Goal: Task Accomplishment & Management: Use online tool/utility

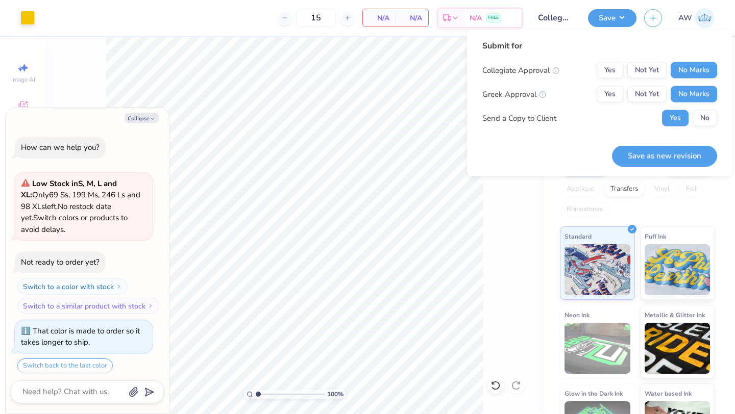
scroll to position [1927, 0]
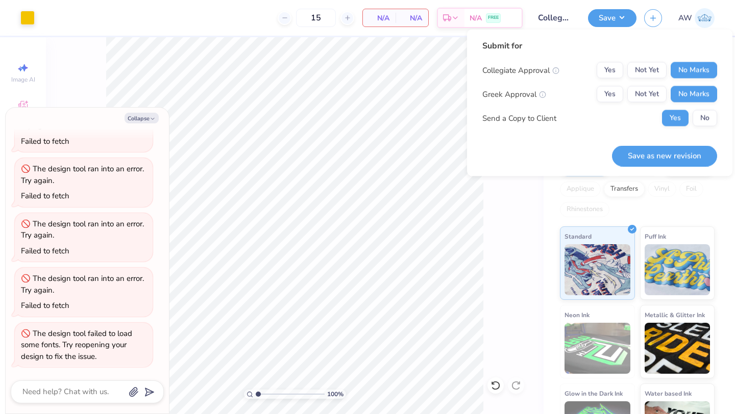
type textarea "x"
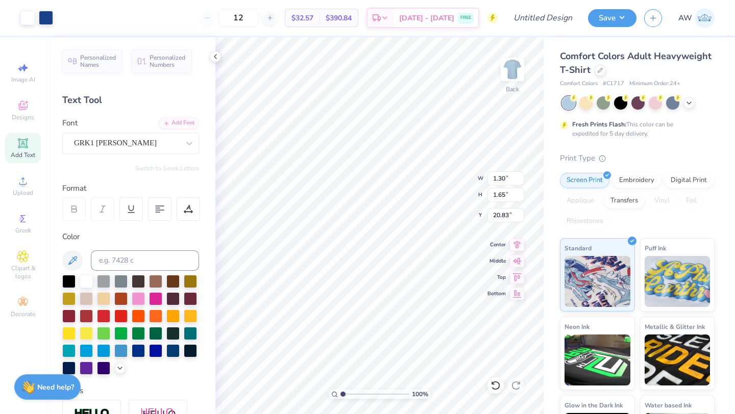
type input "20.83"
type input "2.20"
type input "2.22"
type input "2.61"
type input "1.79"
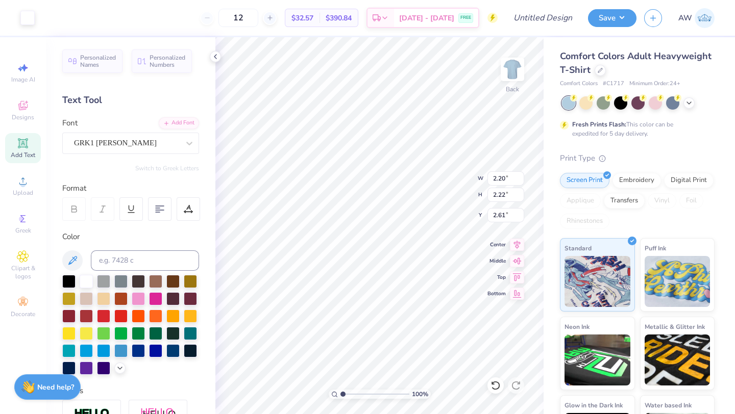
type input "1.81"
type input "3.00"
type input "17.19"
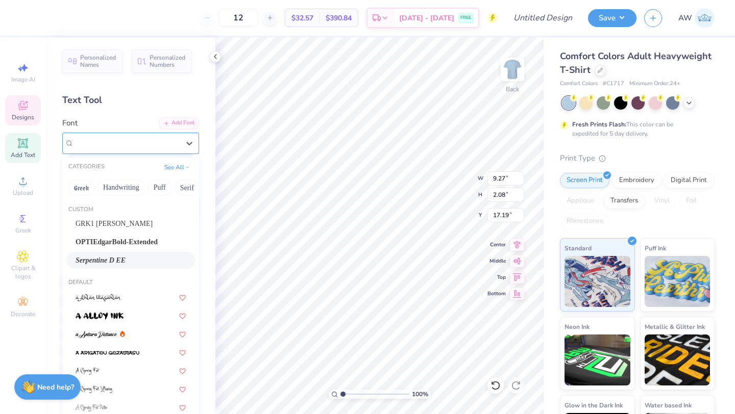
click at [147, 150] on div at bounding box center [126, 143] width 105 height 14
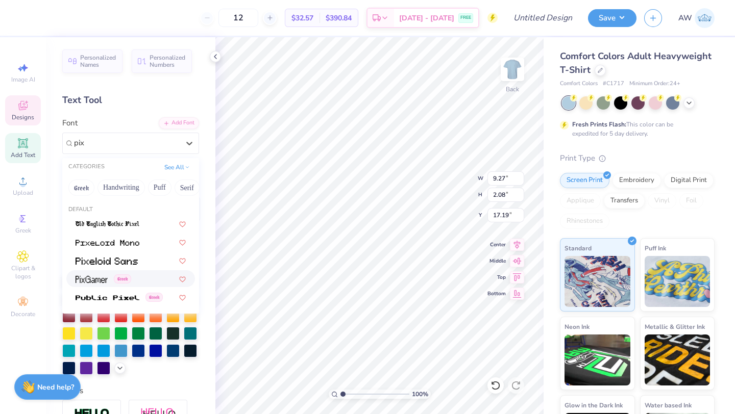
click at [130, 277] on span "Greek" at bounding box center [122, 279] width 17 height 9
type input "pix"
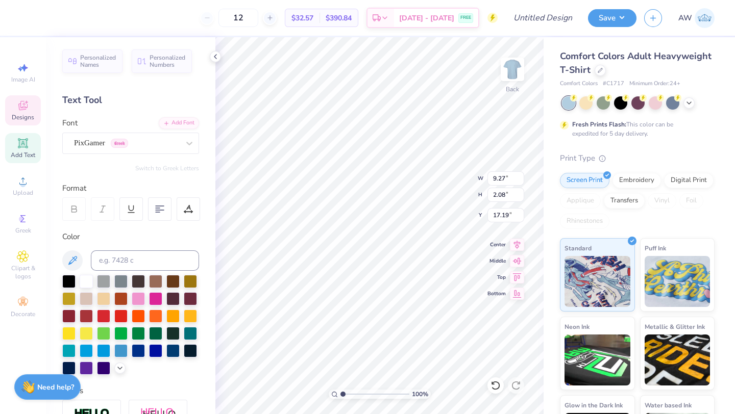
type input "5.65"
type input "1.95"
type input "17.26"
click at [176, 136] on div "PixGamer Greek" at bounding box center [126, 143] width 107 height 16
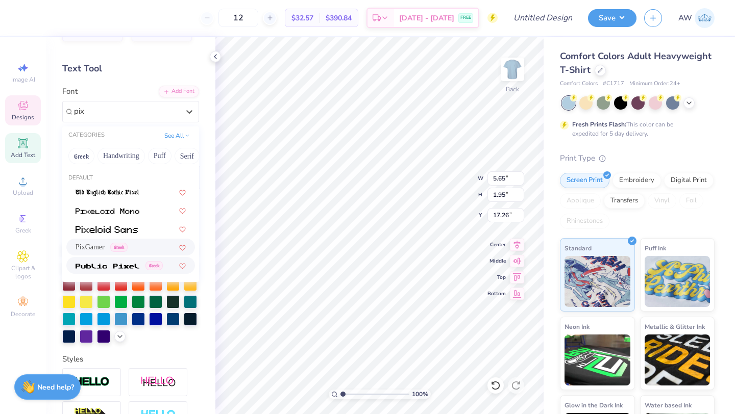
scroll to position [44, 0]
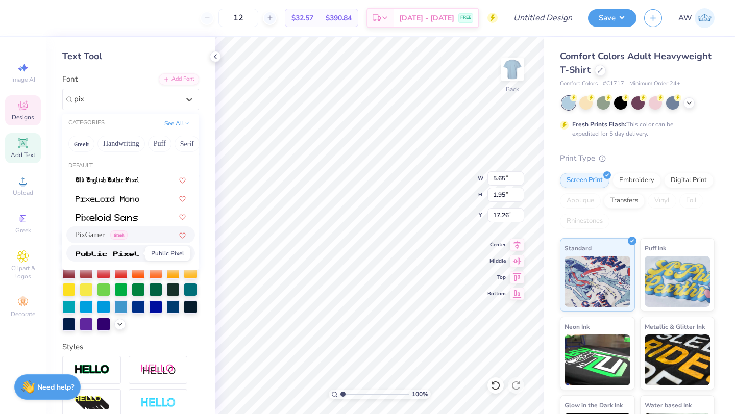
click at [126, 255] on img at bounding box center [108, 254] width 64 height 7
type input "pix"
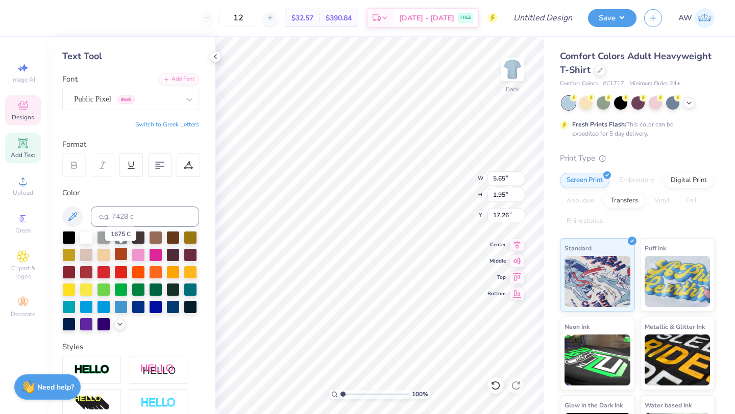
type input "12.08"
type input "2.73"
type input "14.28"
type input "10.43"
type input "2.36"
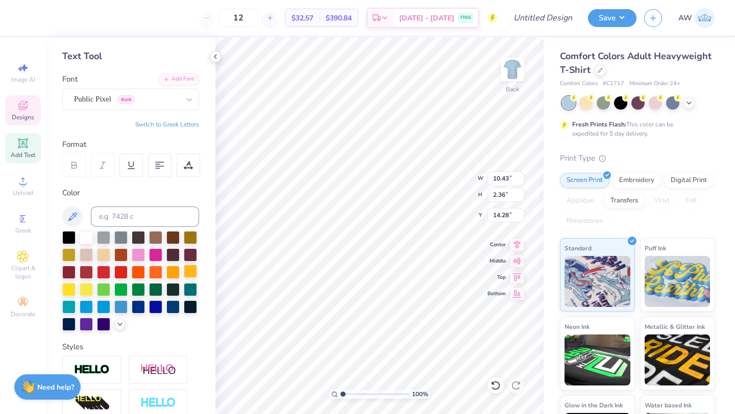
type input "12.50"
type input "9.27"
type input "2.08"
type input "6.65"
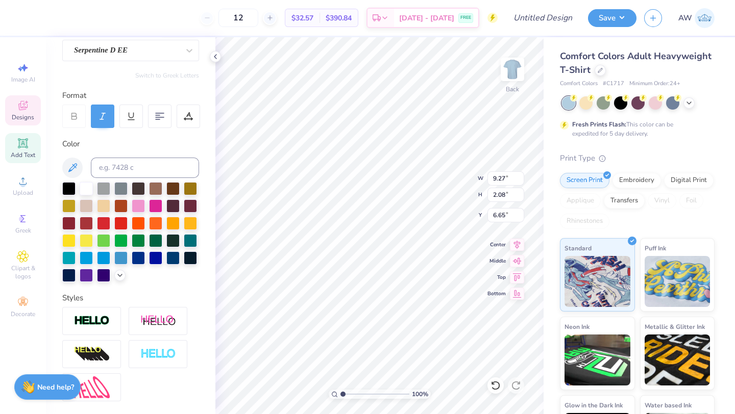
scroll to position [179, 0]
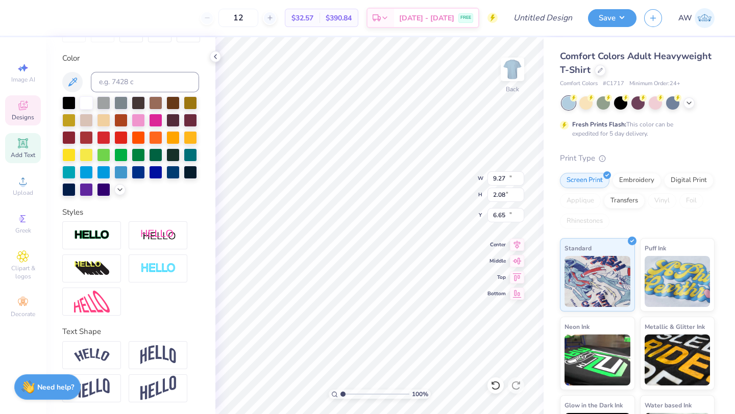
type input "10.43"
type input "2.36"
type input "12.50"
type input "8.98"
type input "2.03"
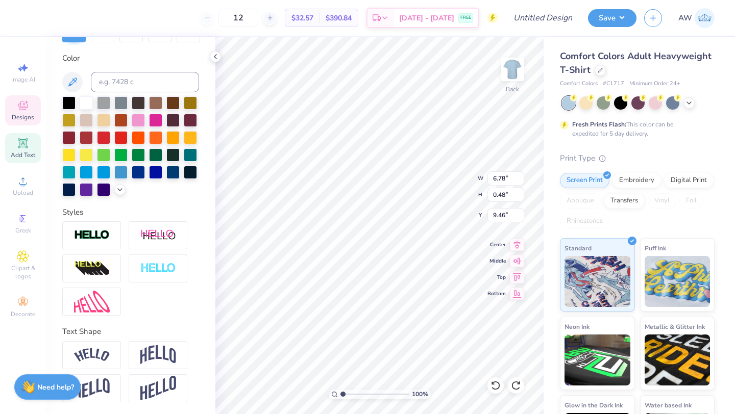
type input "9.46"
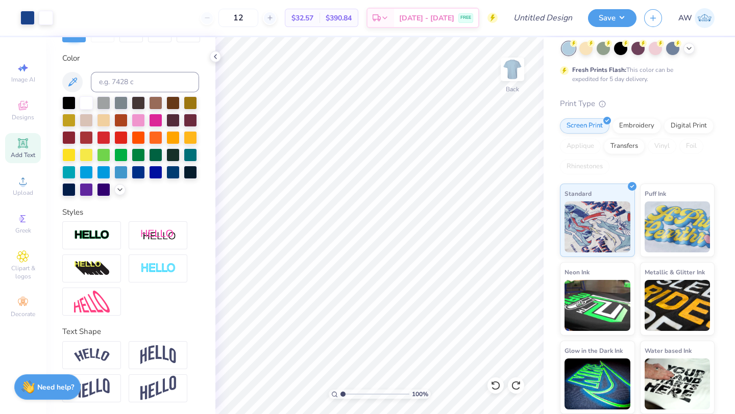
scroll to position [0, 0]
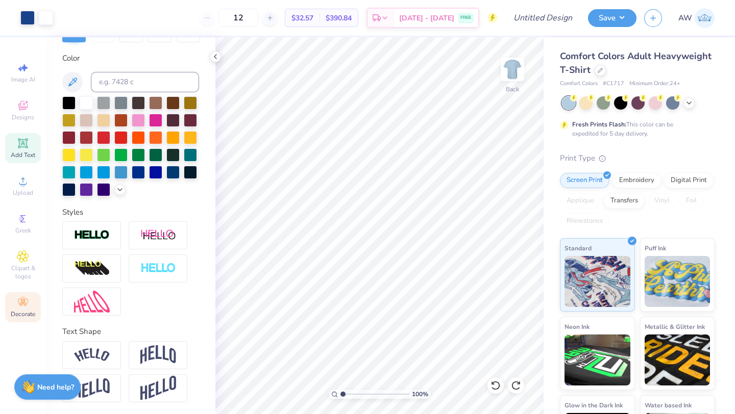
click at [15, 305] on div "Decorate" at bounding box center [23, 307] width 36 height 30
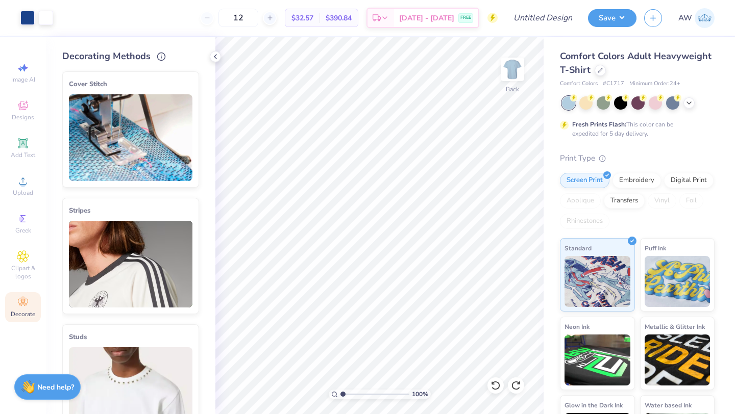
click at [121, 269] on img at bounding box center [131, 264] width 124 height 87
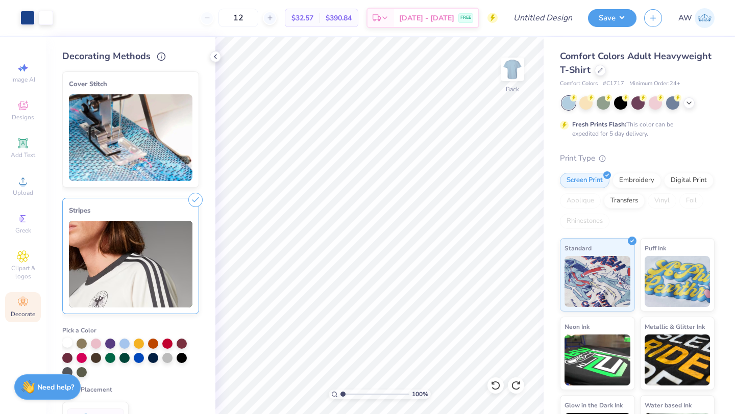
click at [67, 343] on div at bounding box center [67, 343] width 10 height 10
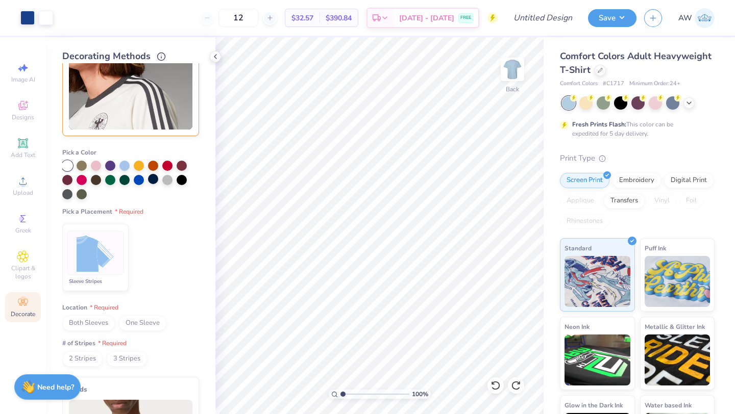
scroll to position [256, 0]
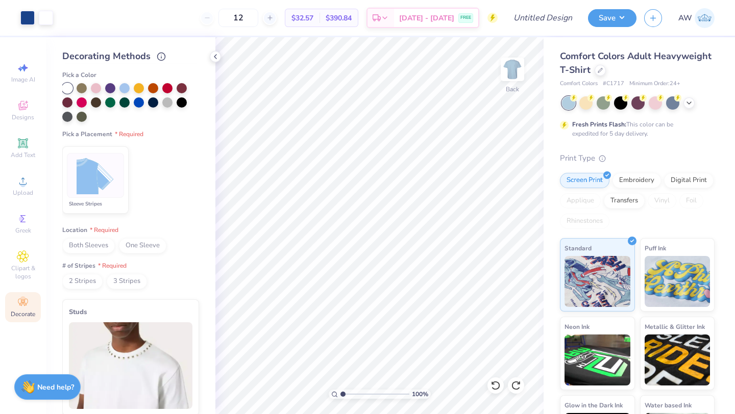
click at [101, 244] on span "Both Sleeves" at bounding box center [88, 245] width 53 height 15
click at [88, 282] on span "2 Stripes" at bounding box center [82, 281] width 40 height 15
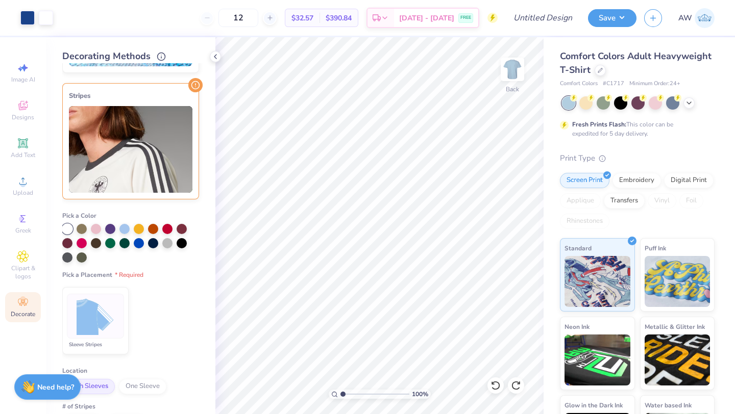
scroll to position [126, 0]
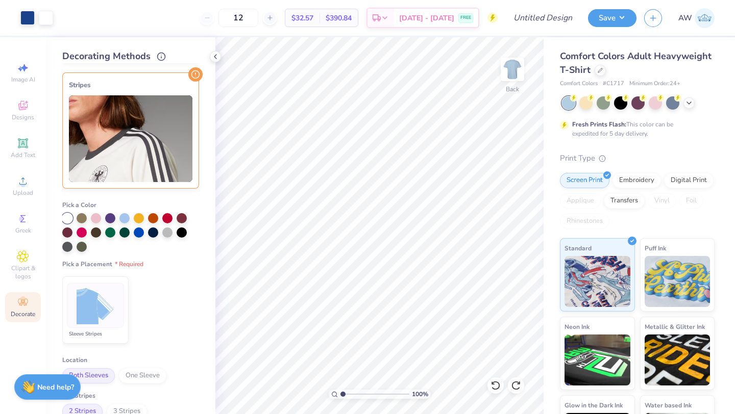
click at [119, 325] on div at bounding box center [95, 305] width 57 height 45
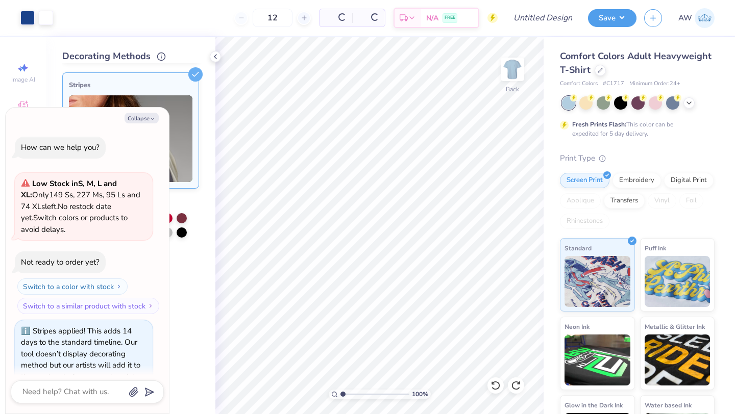
scroll to position [20, 0]
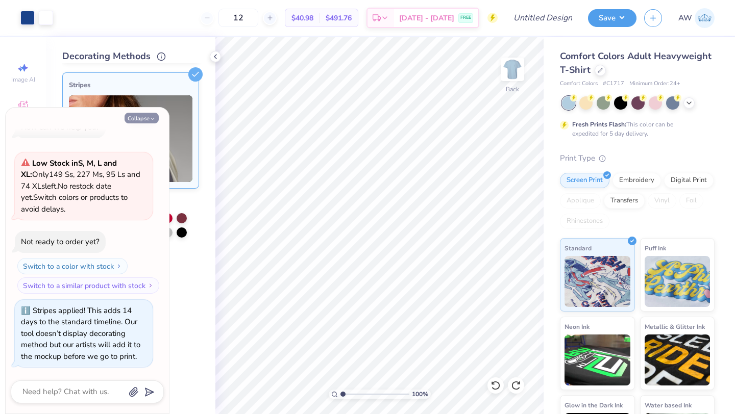
click at [145, 122] on button "Collapse" at bounding box center [142, 118] width 34 height 11
type textarea "x"
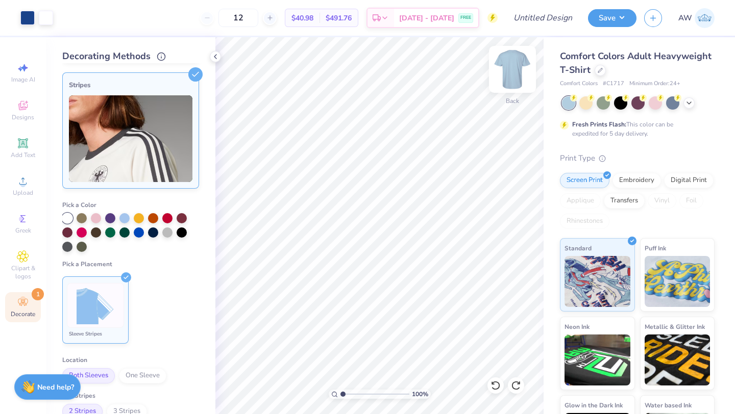
click at [515, 66] on img at bounding box center [512, 69] width 41 height 41
click at [515, 69] on img at bounding box center [512, 69] width 41 height 41
click at [81, 235] on div at bounding box center [82, 232] width 10 height 10
click at [66, 215] on div at bounding box center [67, 217] width 10 height 10
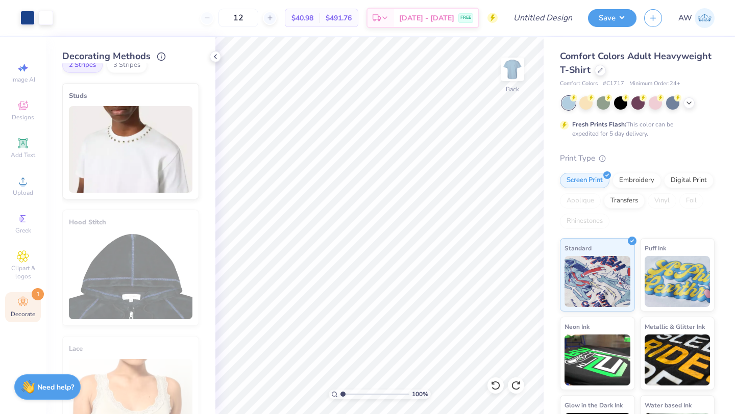
click at [91, 333] on div "Cover Stitch Pick a Color Pick a Placement Neckline & arms Neckline, arms & bot…" at bounding box center [130, 157] width 137 height 1117
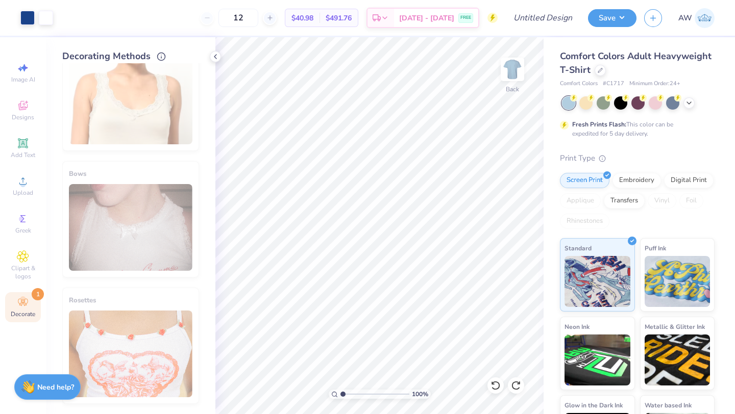
scroll to position [0, 0]
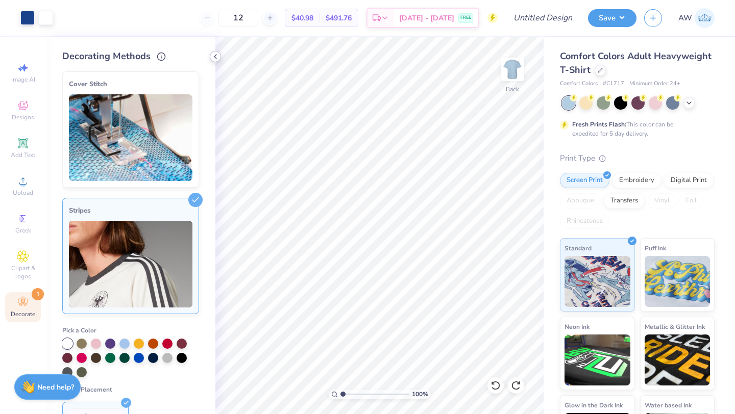
click at [215, 54] on icon at bounding box center [215, 57] width 8 height 8
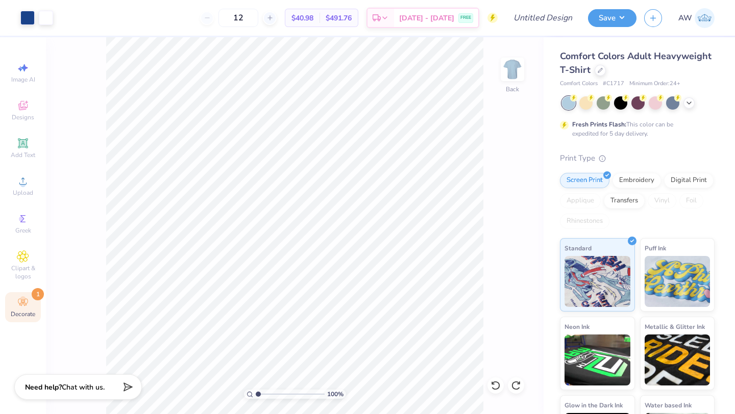
click at [31, 309] on div "Decorate 1" at bounding box center [23, 307] width 36 height 30
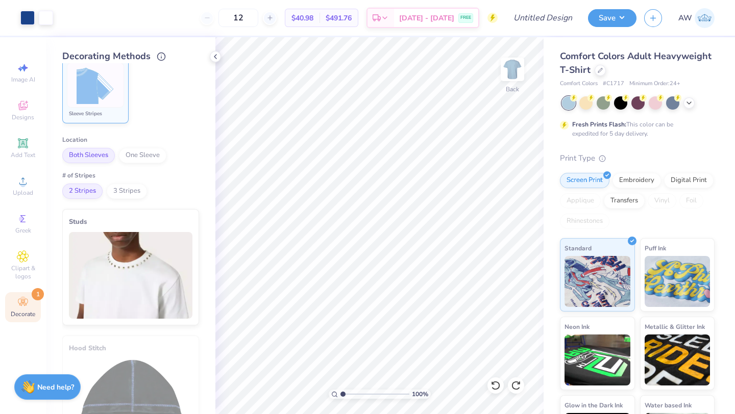
click at [152, 254] on img at bounding box center [131, 275] width 124 height 87
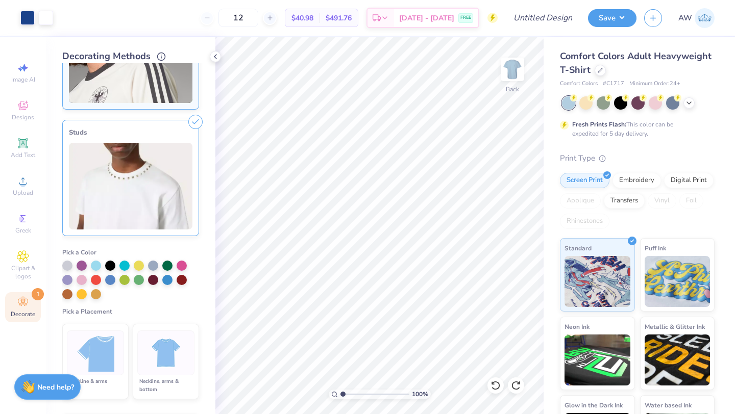
scroll to position [33, 0]
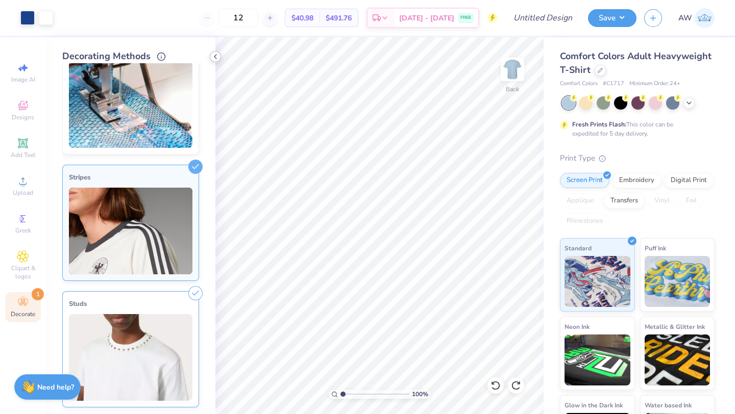
click at [217, 53] on icon at bounding box center [215, 57] width 8 height 8
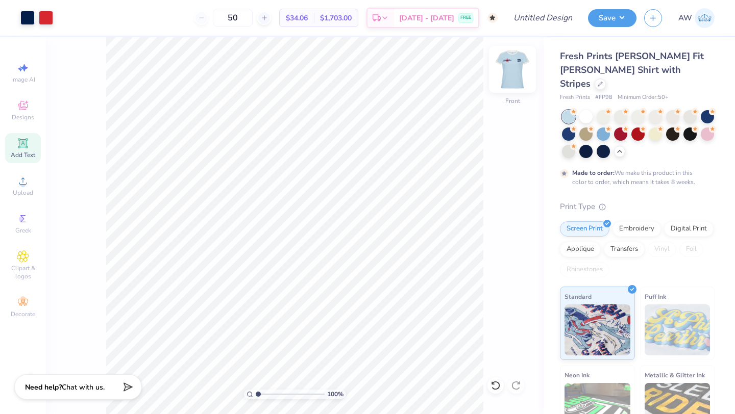
click at [513, 68] on img at bounding box center [512, 69] width 41 height 41
click at [624, 127] on div at bounding box center [620, 133] width 13 height 13
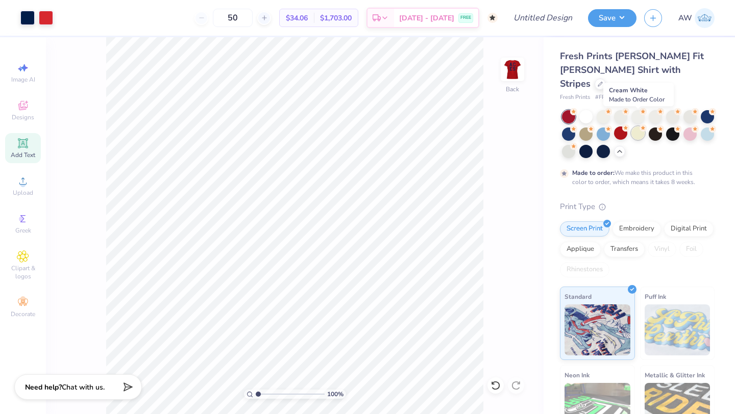
click at [637, 127] on div at bounding box center [637, 133] width 13 height 13
click at [634, 127] on div at bounding box center [637, 133] width 13 height 13
click at [621, 127] on div at bounding box center [620, 133] width 13 height 13
